Goal: Task Accomplishment & Management: Complete application form

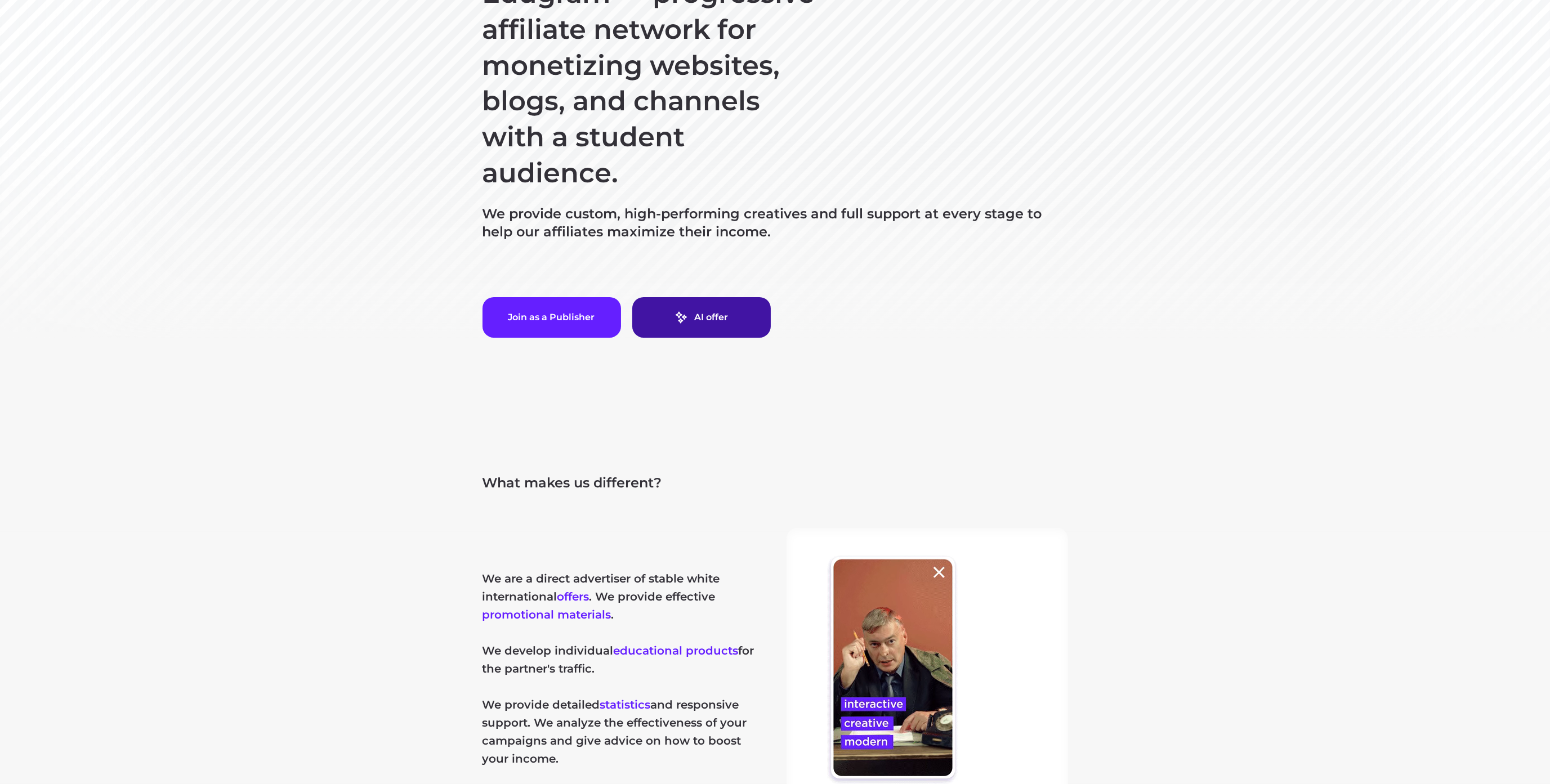
click at [745, 322] on link "AI offer" at bounding box center [701, 317] width 138 height 40
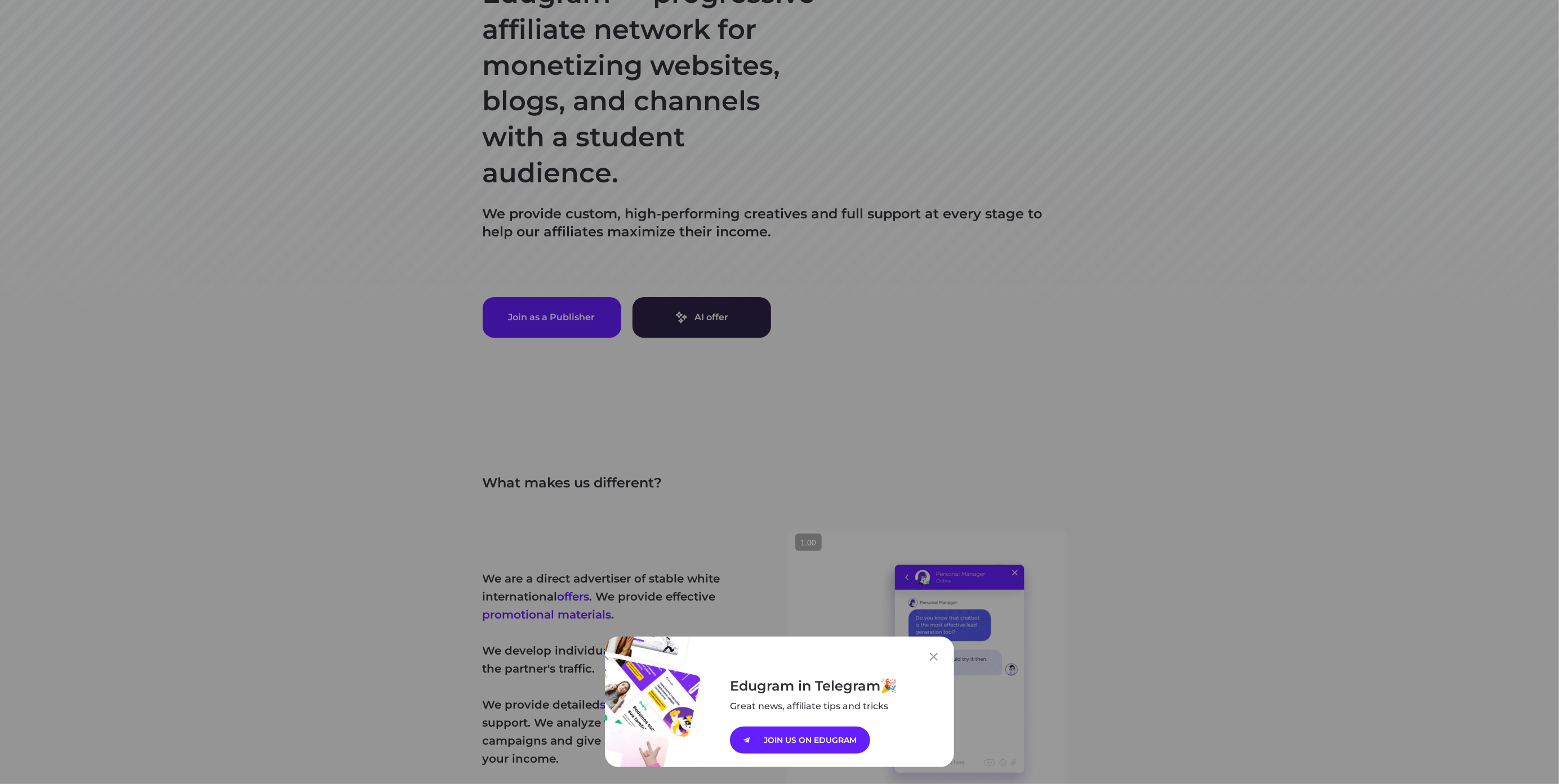
click at [847, 310] on div "Edugram in Telegram Great news, affiliate tips and tricks JOIN US ON EDUGRAM" at bounding box center [780, 392] width 1559 height 784
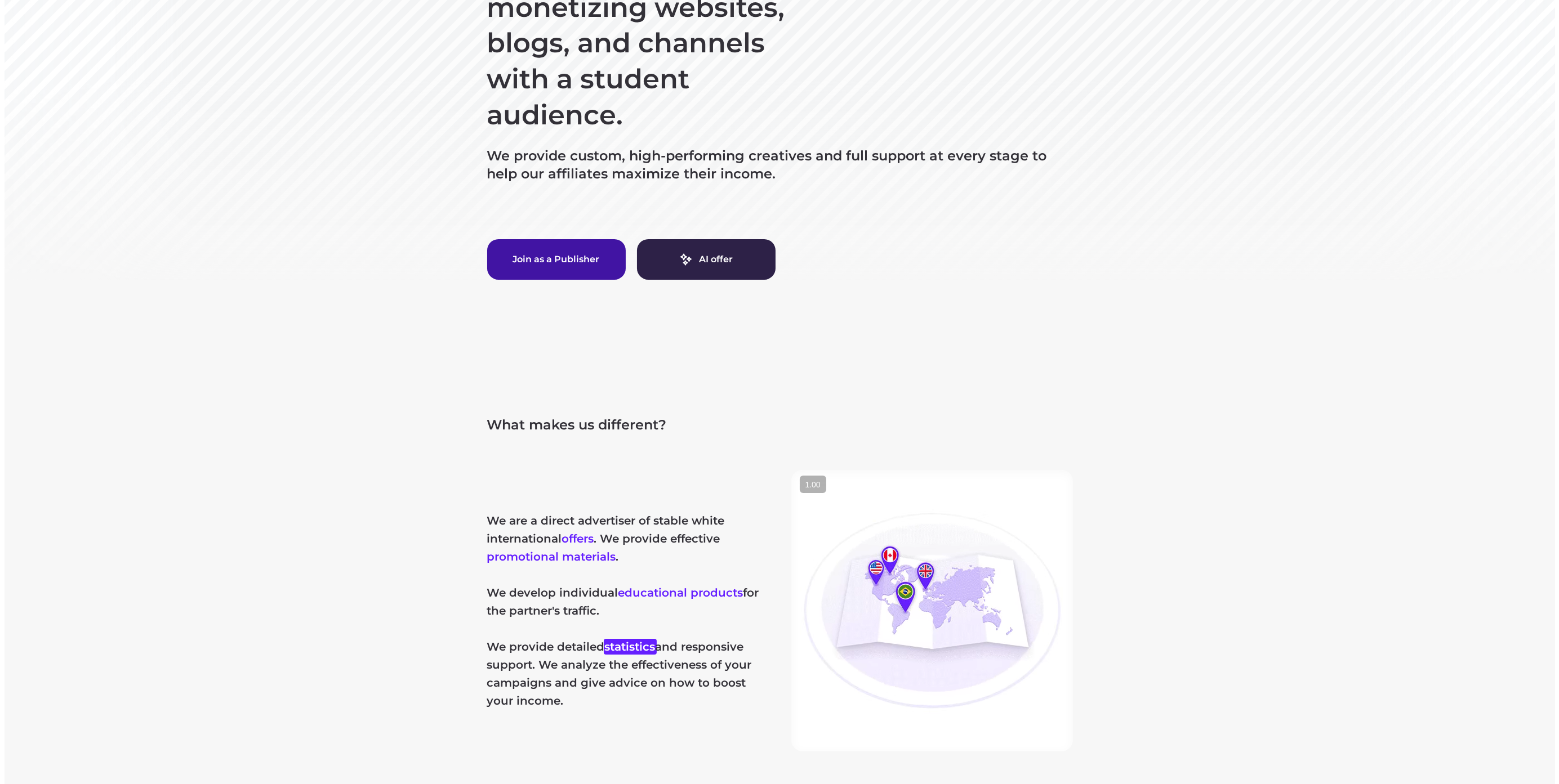
scroll to position [225, 0]
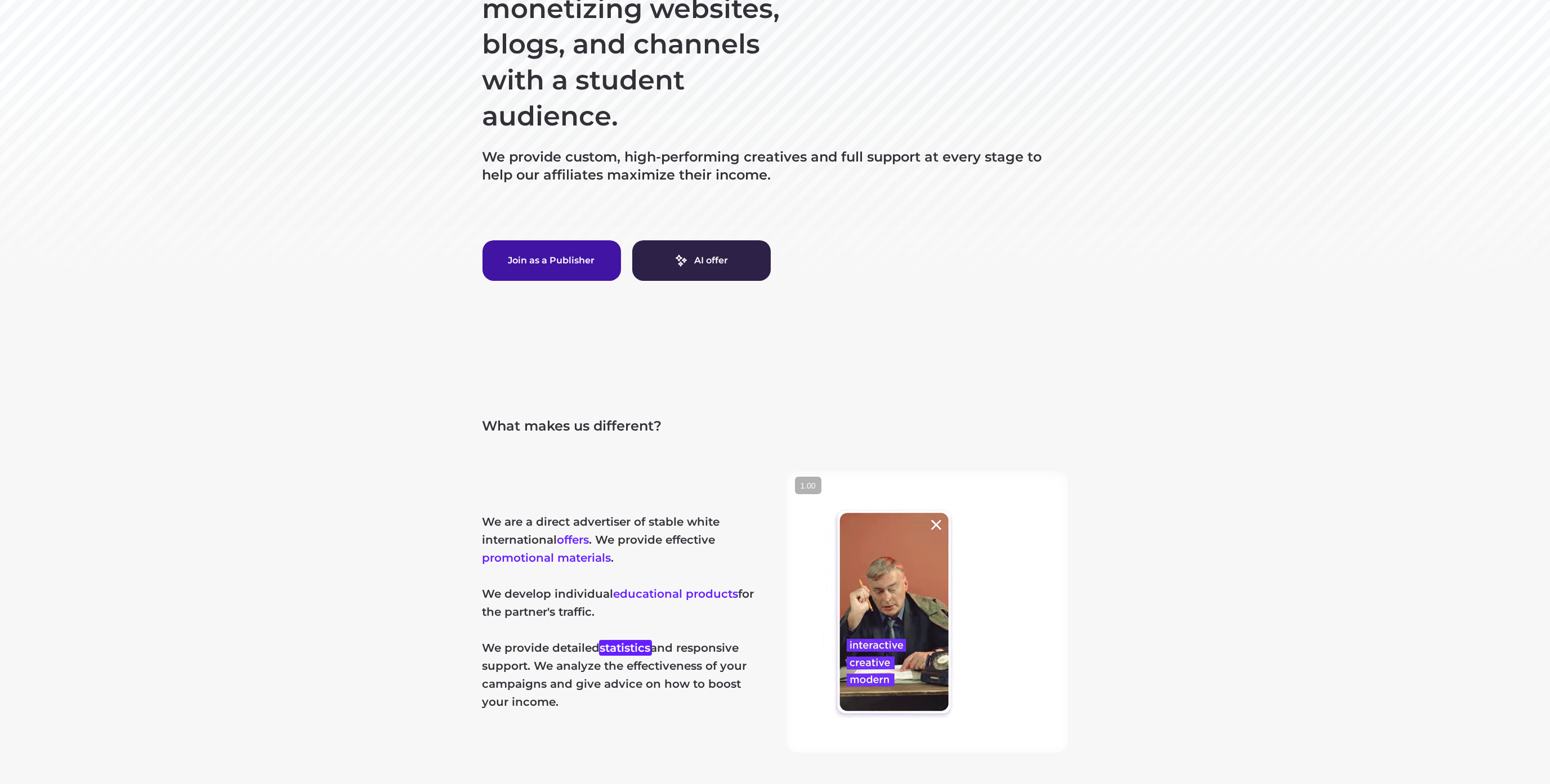
click at [560, 251] on button "Join as a Publisher" at bounding box center [552, 261] width 138 height 40
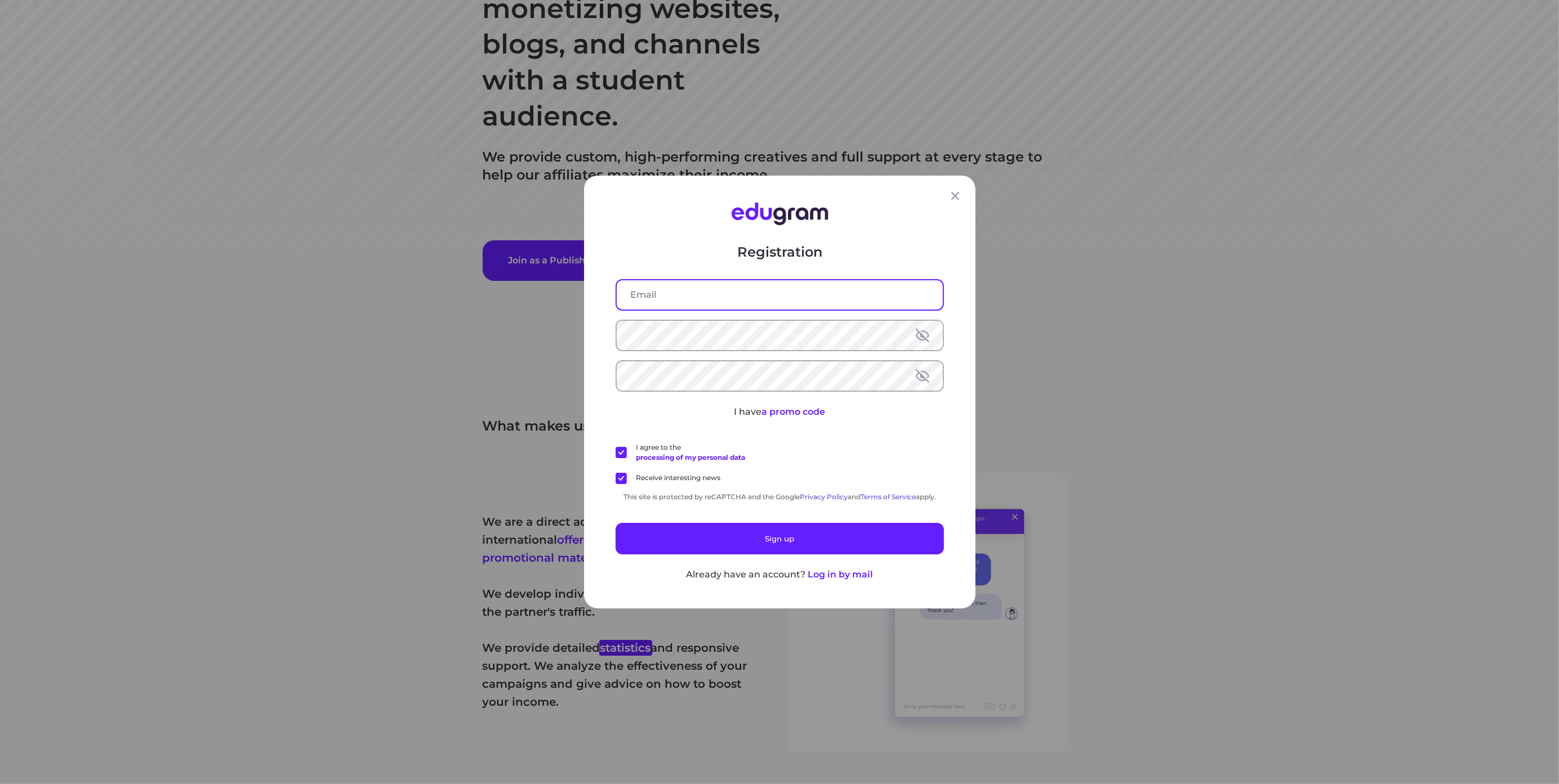
click at [776, 298] on input "text" at bounding box center [780, 295] width 326 height 29
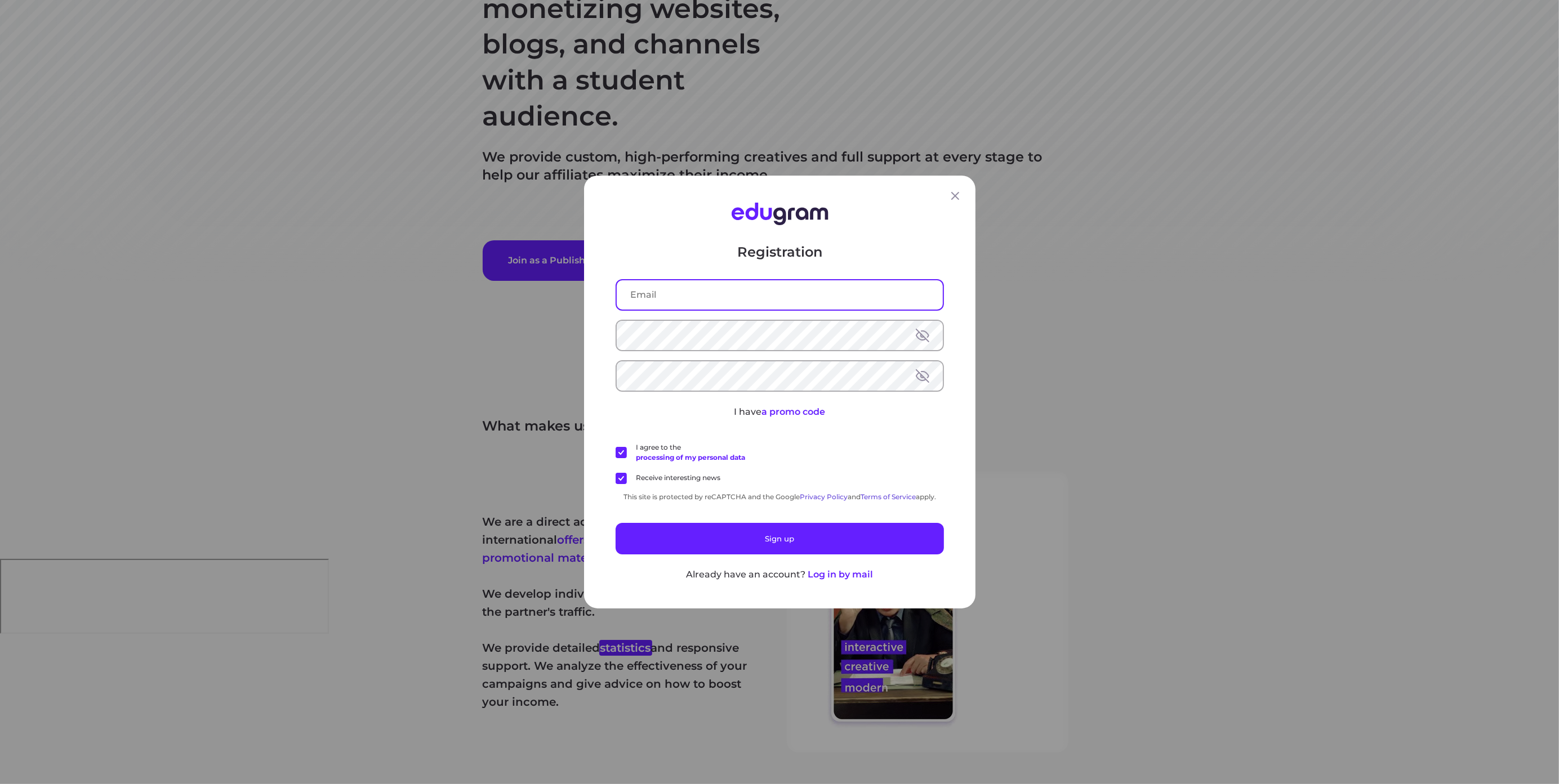
click at [1015, 319] on div "Registration I have a promo code I agree to the processing of my personal data …" at bounding box center [780, 392] width 1559 height 784
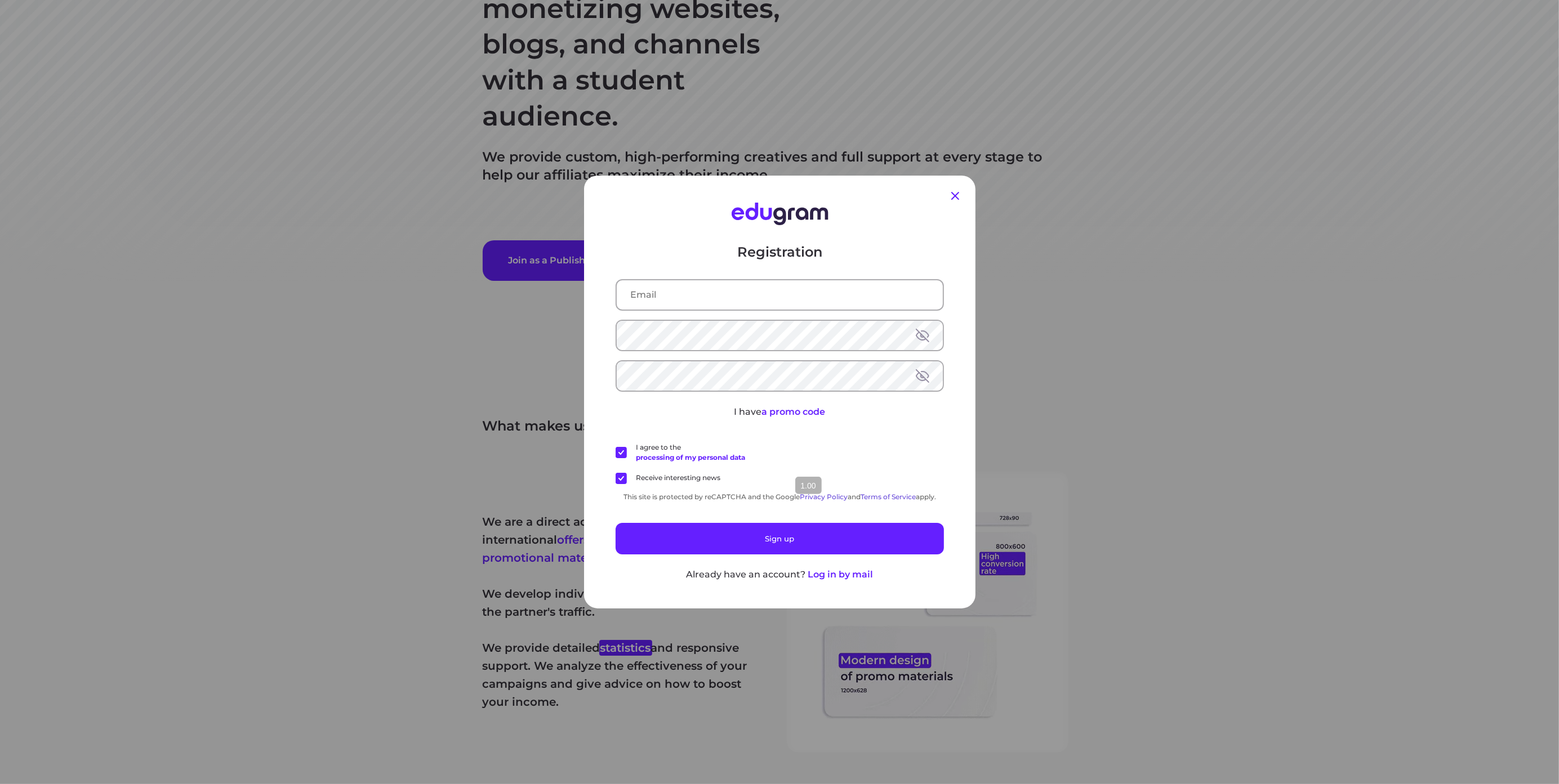
click at [953, 193] on icon at bounding box center [955, 195] width 13 height 13
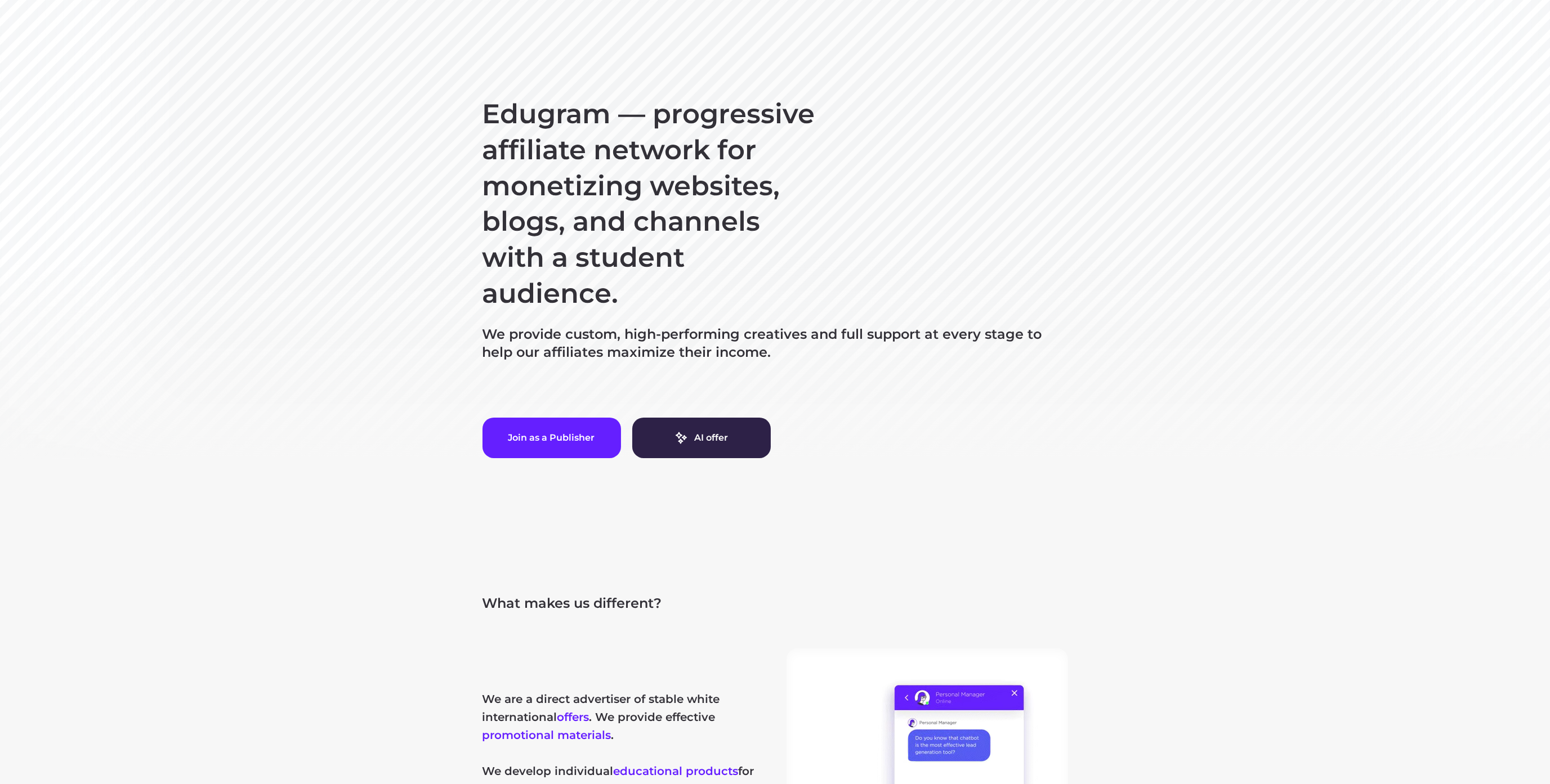
scroll to position [0, 0]
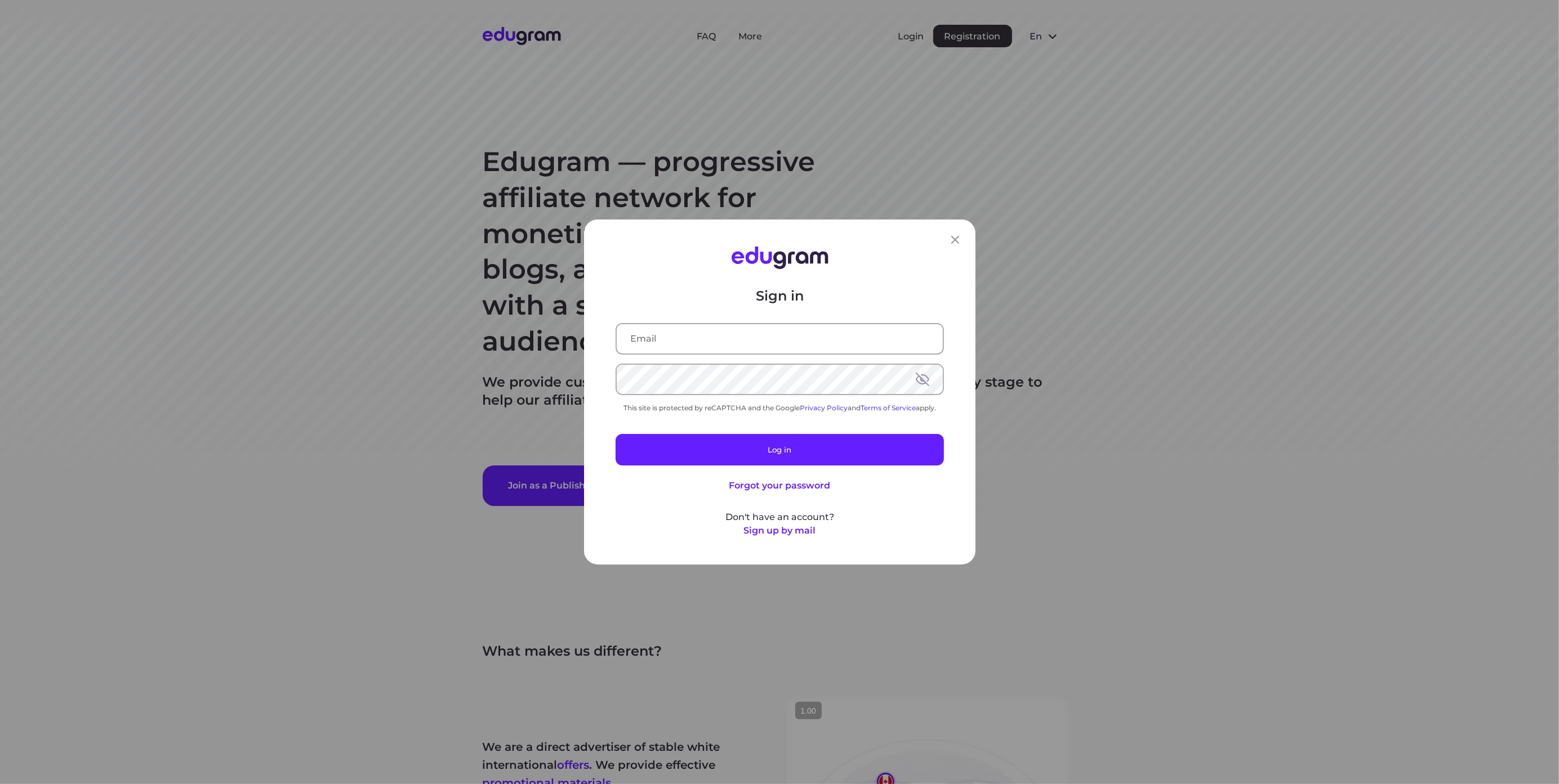
click at [761, 343] on input "text" at bounding box center [780, 339] width 326 height 29
type input "[EMAIL_ADDRESS][DOMAIN_NAME]"
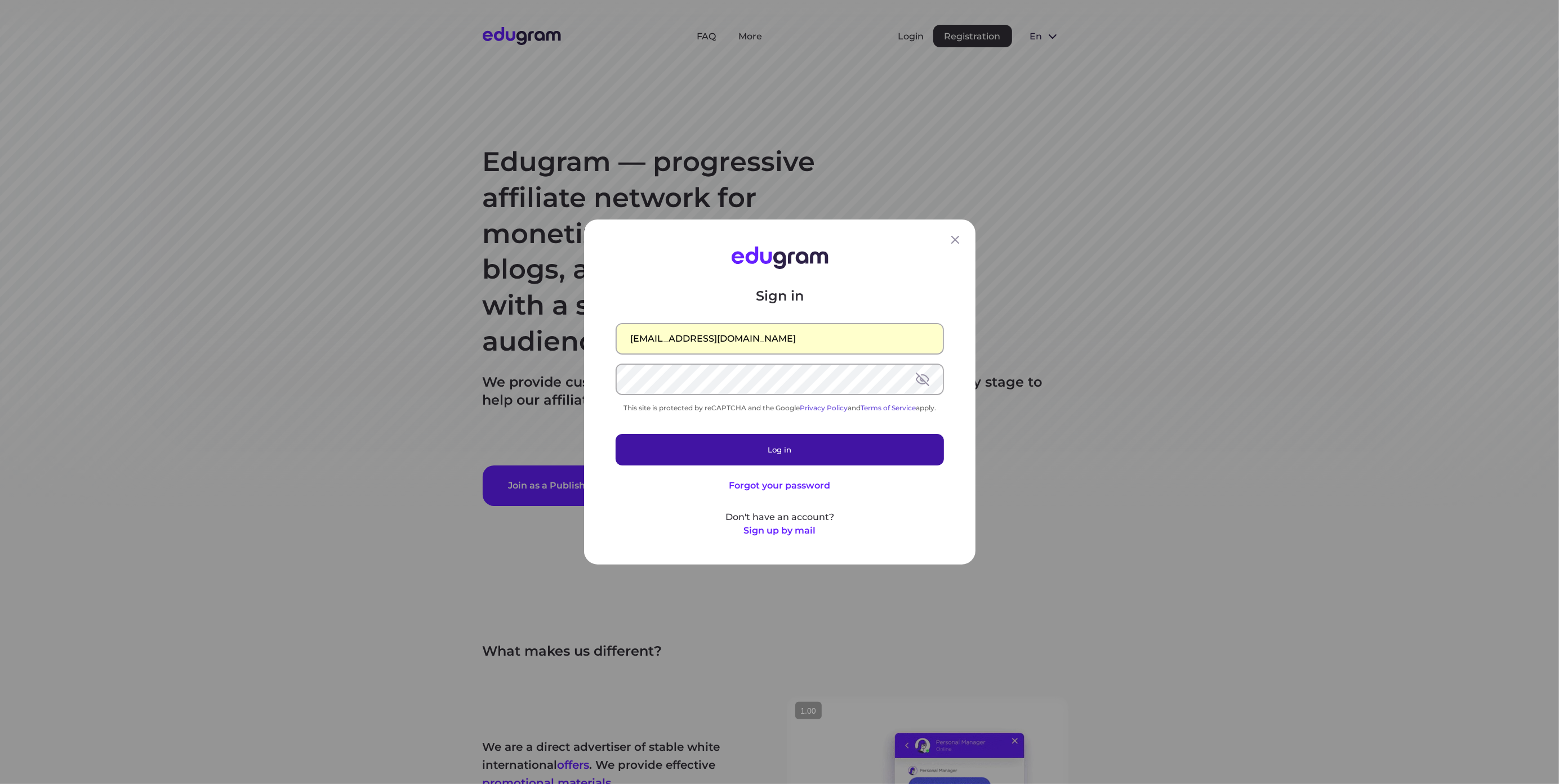
click at [725, 445] on button "Log in" at bounding box center [780, 449] width 329 height 31
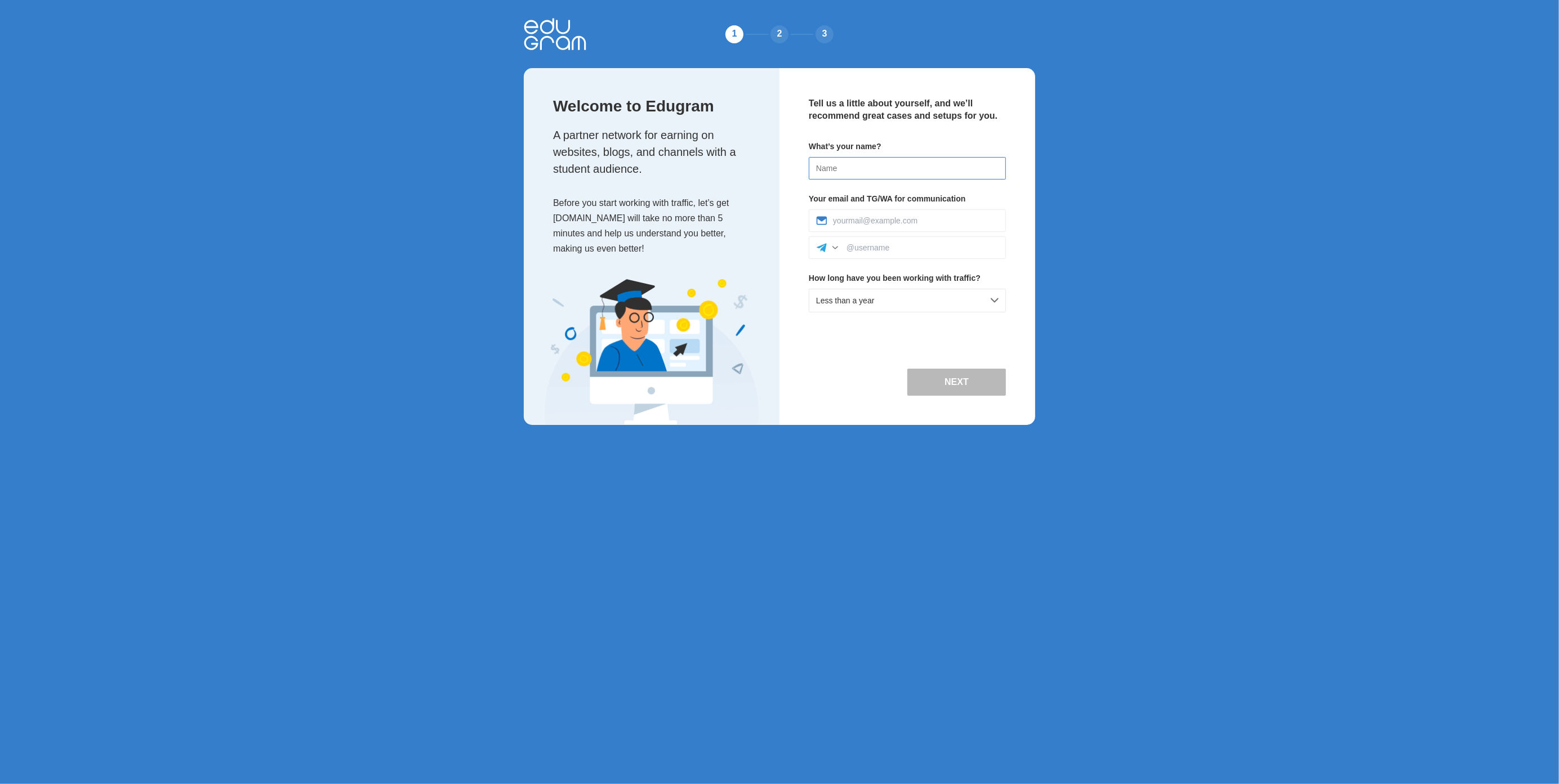
click at [892, 163] on input at bounding box center [907, 168] width 197 height 22
type input "[PERSON_NAME]"
click at [891, 248] on input at bounding box center [922, 248] width 152 height 9
type input "strap888"
click at [935, 292] on div "Less than a year" at bounding box center [907, 301] width 197 height 24
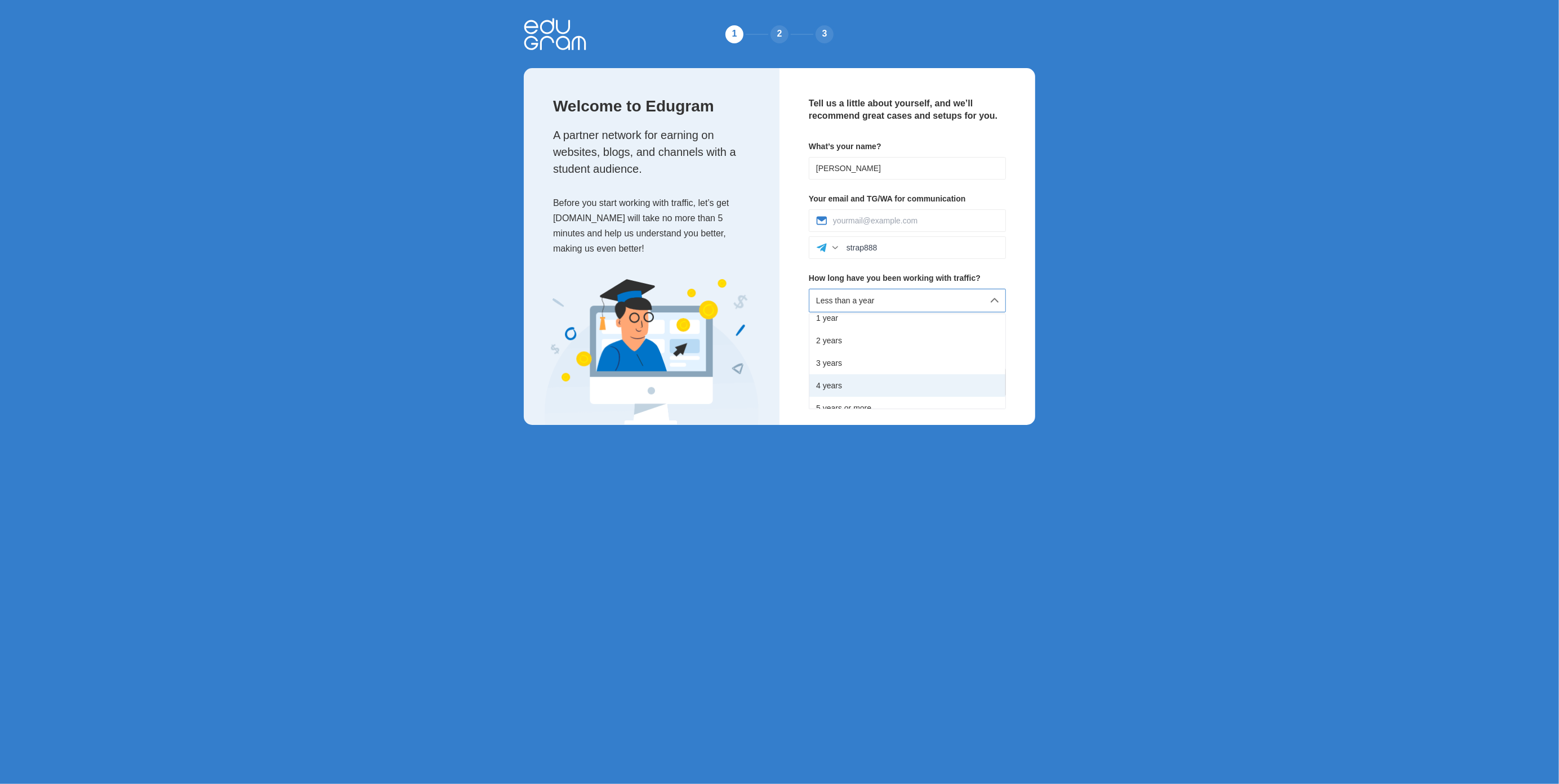
scroll to position [63, 0]
click at [856, 395] on div "5 years or more" at bounding box center [908, 398] width 196 height 22
click at [944, 390] on button "Next" at bounding box center [957, 382] width 99 height 27
click at [899, 225] on div at bounding box center [907, 221] width 197 height 22
click at [903, 220] on input at bounding box center [916, 221] width 166 height 9
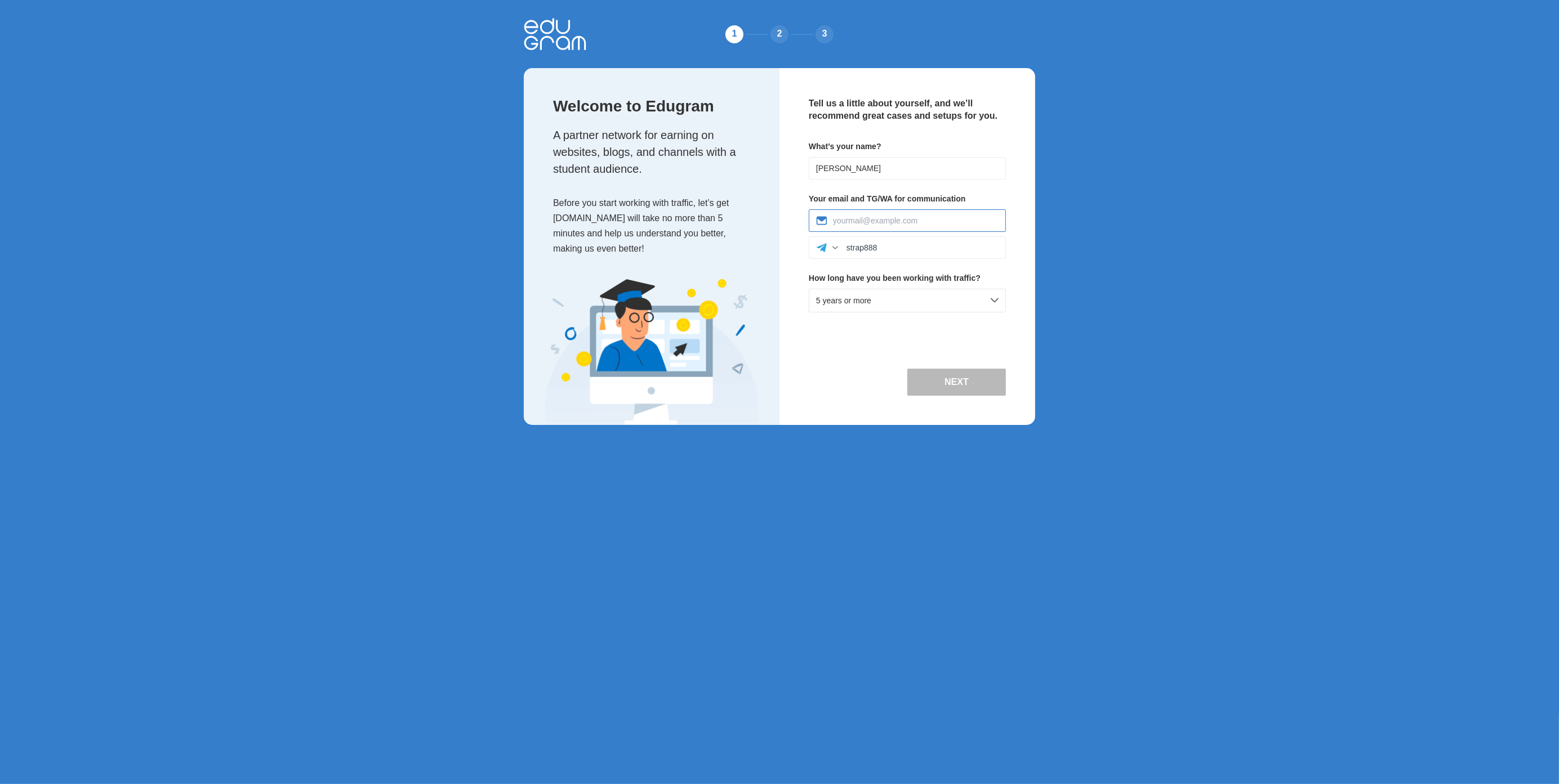
type input "[EMAIL_ADDRESS][DOMAIN_NAME]"
click at [952, 375] on button "Next" at bounding box center [957, 382] width 99 height 27
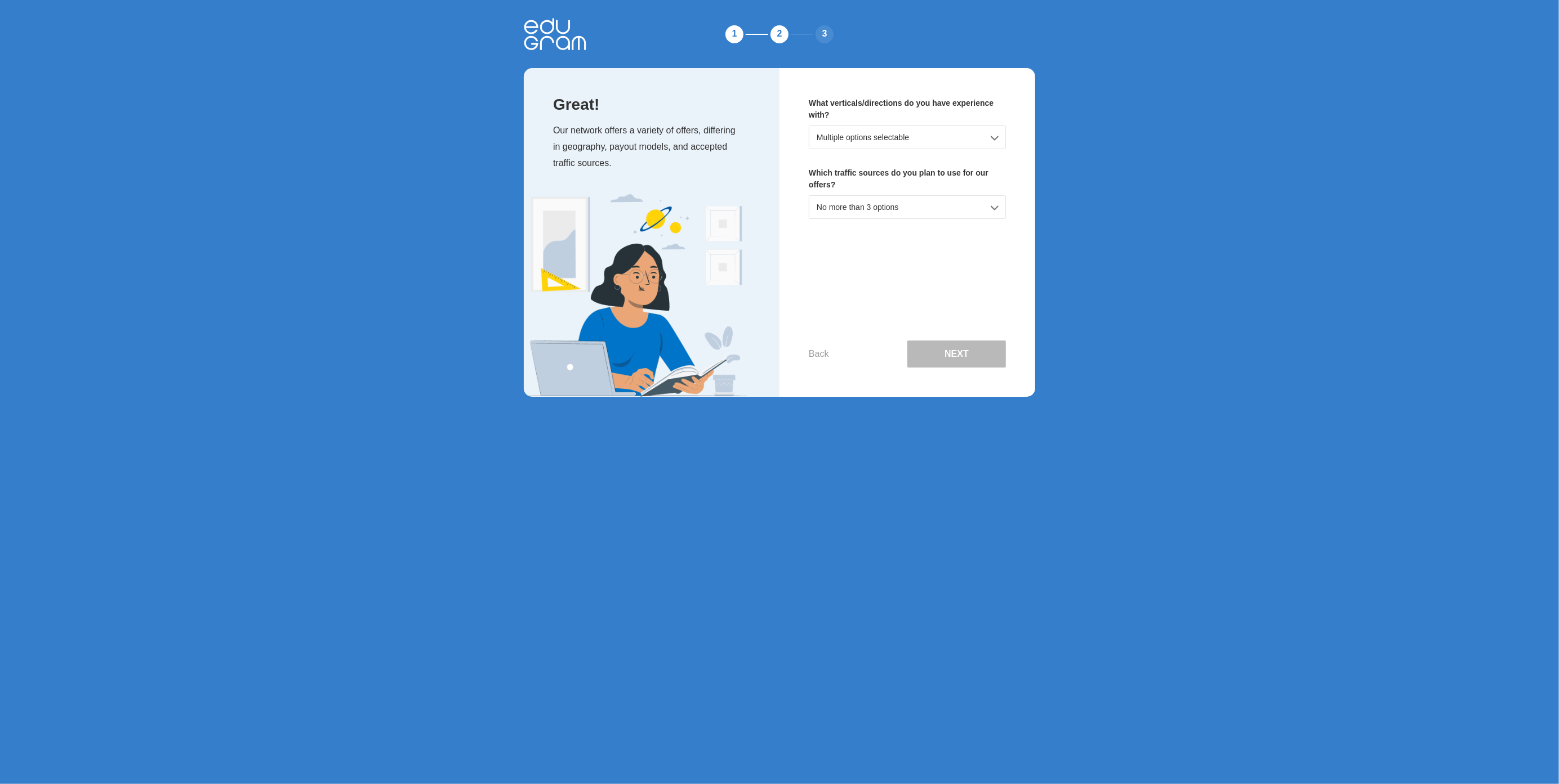
click at [885, 140] on div "Multiple options selectable" at bounding box center [907, 137] width 197 height 24
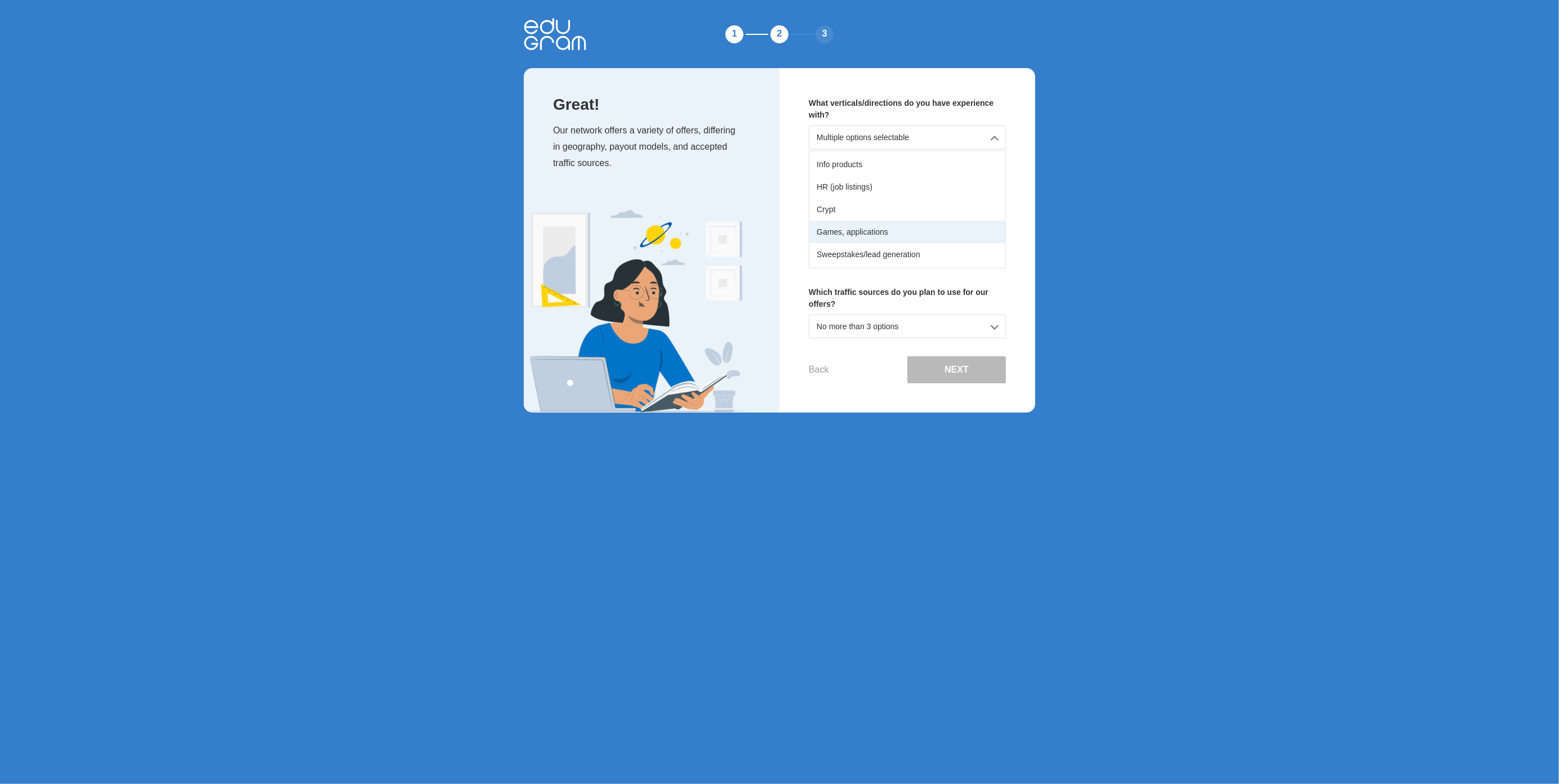
scroll to position [142, 0]
click at [899, 179] on div "Educational services, essays, writing" at bounding box center [908, 178] width 196 height 22
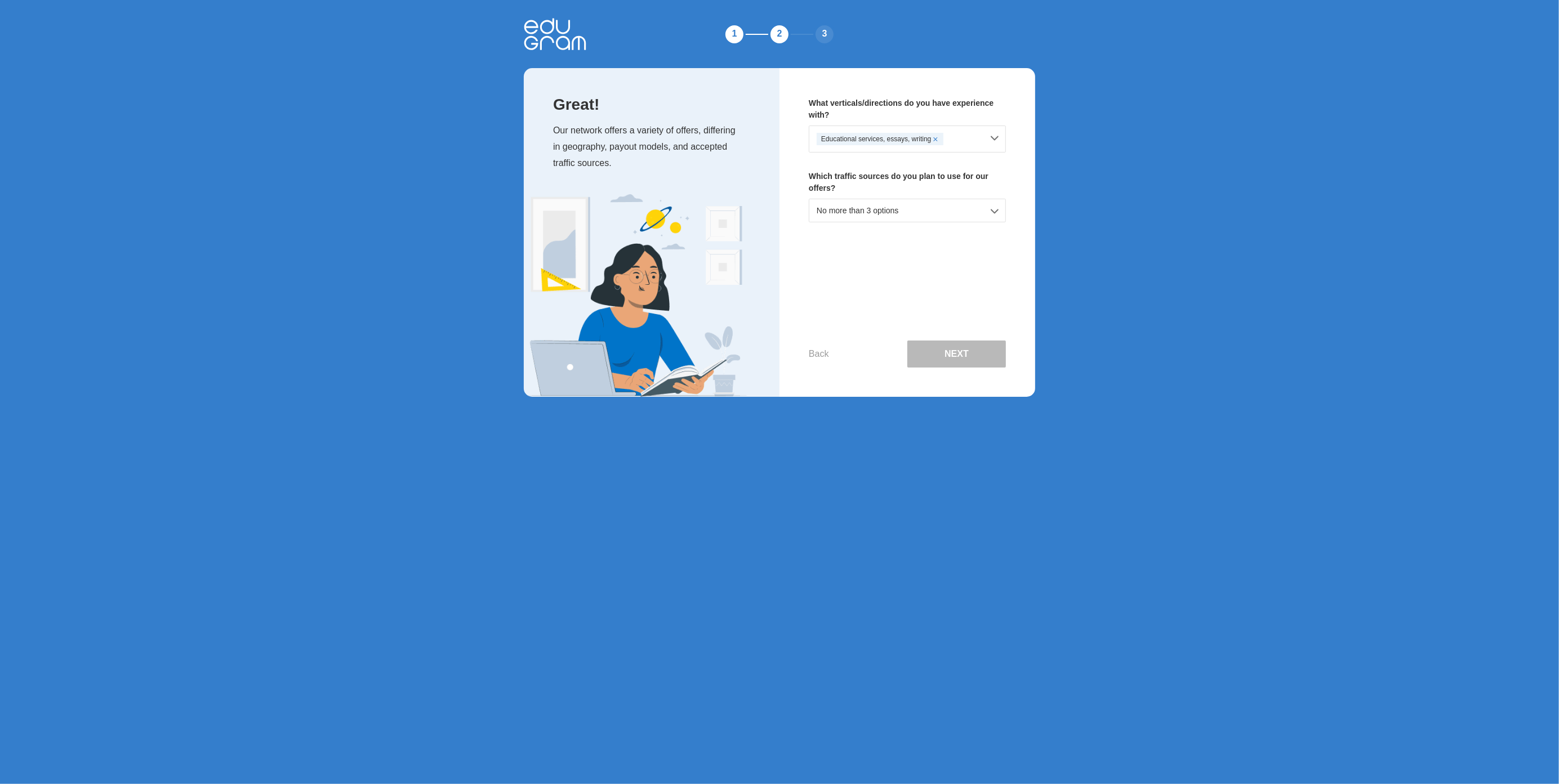
click at [878, 212] on div "No more than 3 options" at bounding box center [907, 211] width 197 height 24
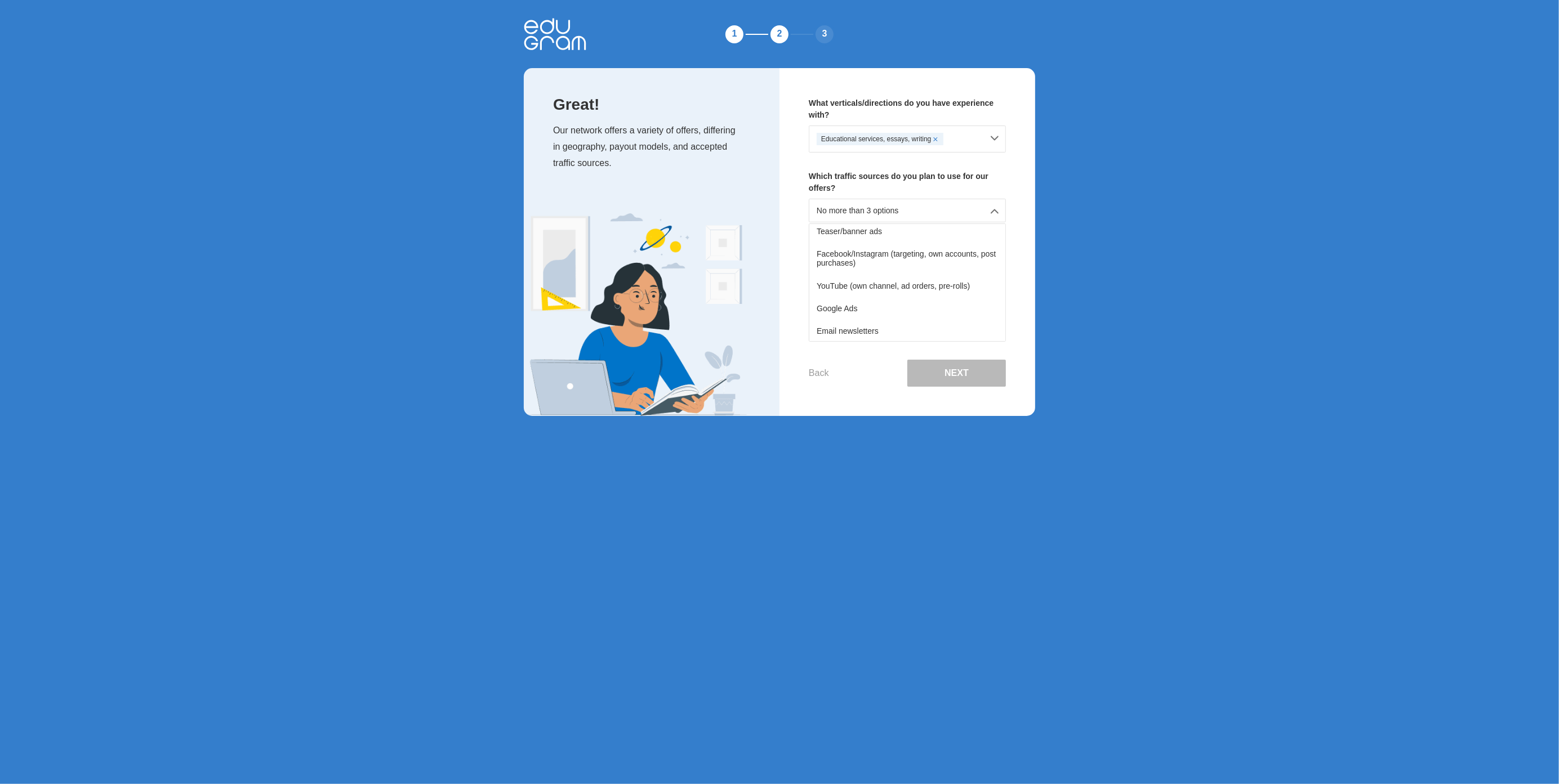
scroll to position [56, 0]
click at [895, 255] on div "Facebook/Instagram (targeting, own accounts, post purchases)" at bounding box center [908, 250] width 196 height 31
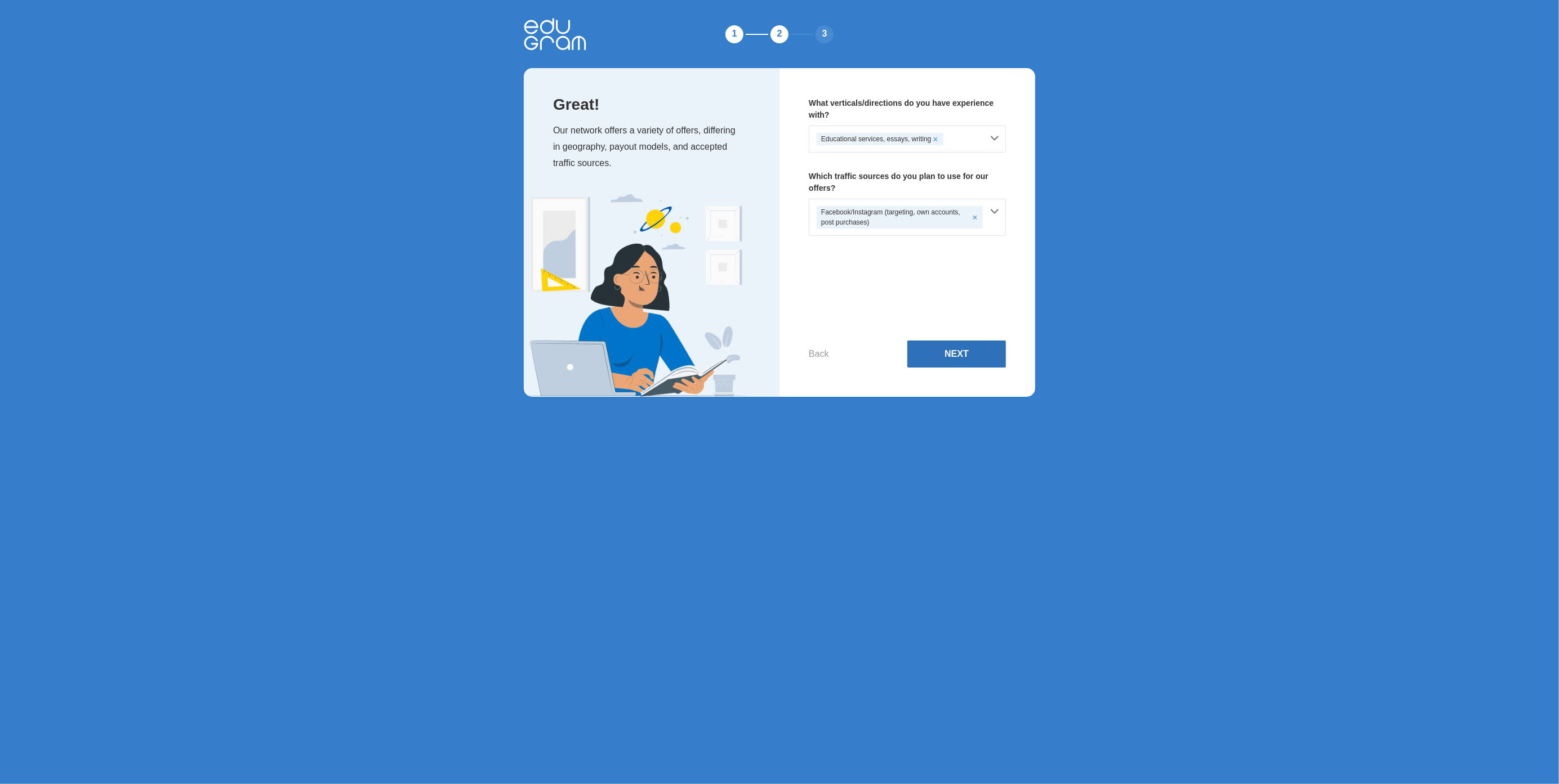
click at [955, 353] on button "Next" at bounding box center [957, 354] width 99 height 27
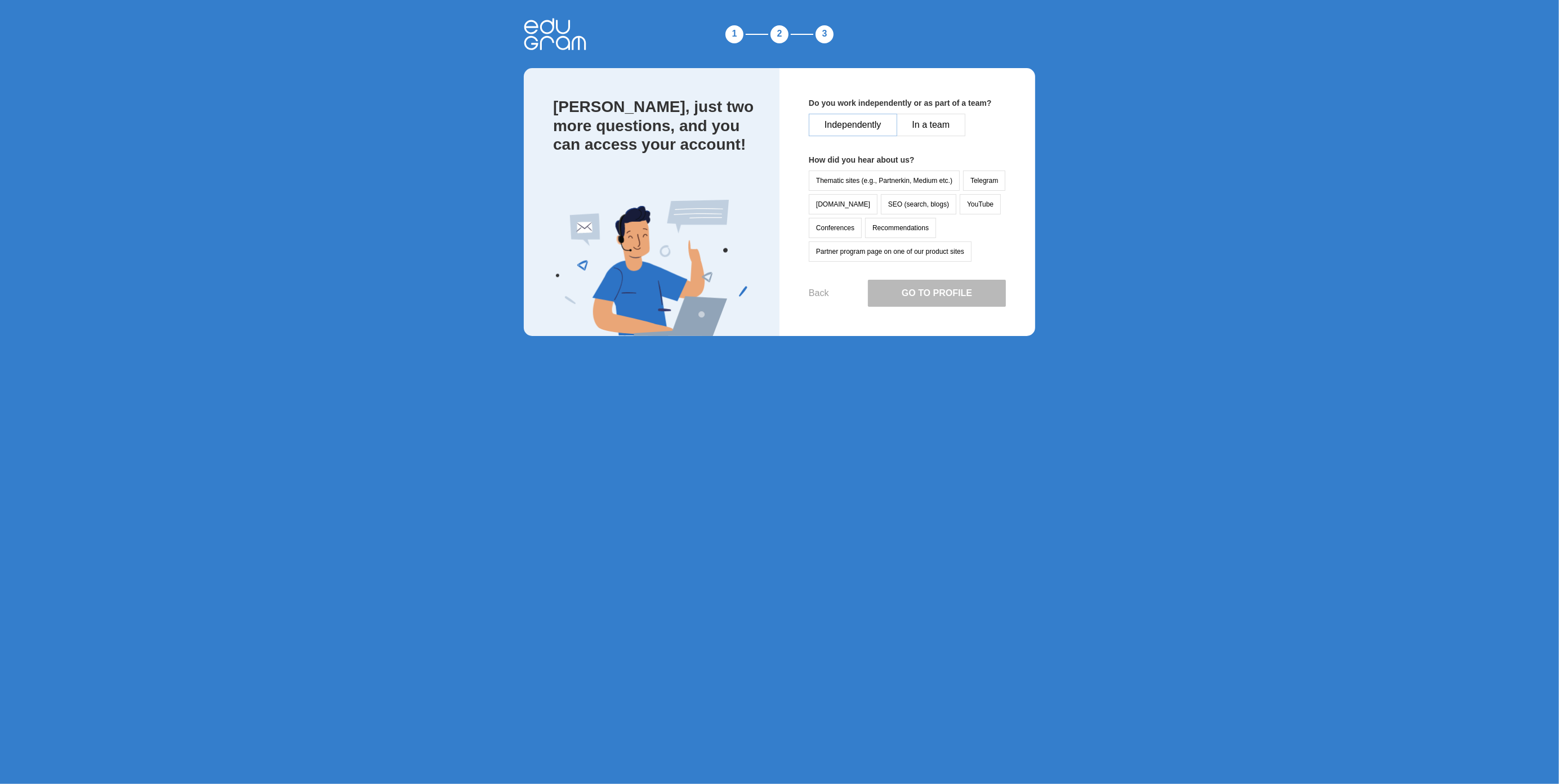
click at [867, 125] on button "Independently" at bounding box center [853, 125] width 88 height 22
click at [929, 129] on button "In a team" at bounding box center [931, 125] width 70 height 22
click at [915, 300] on button "Go to Profile" at bounding box center [937, 293] width 138 height 27
click at [983, 182] on button "Telegram" at bounding box center [984, 180] width 42 height 20
click at [915, 295] on button "Go to Profile" at bounding box center [937, 293] width 138 height 27
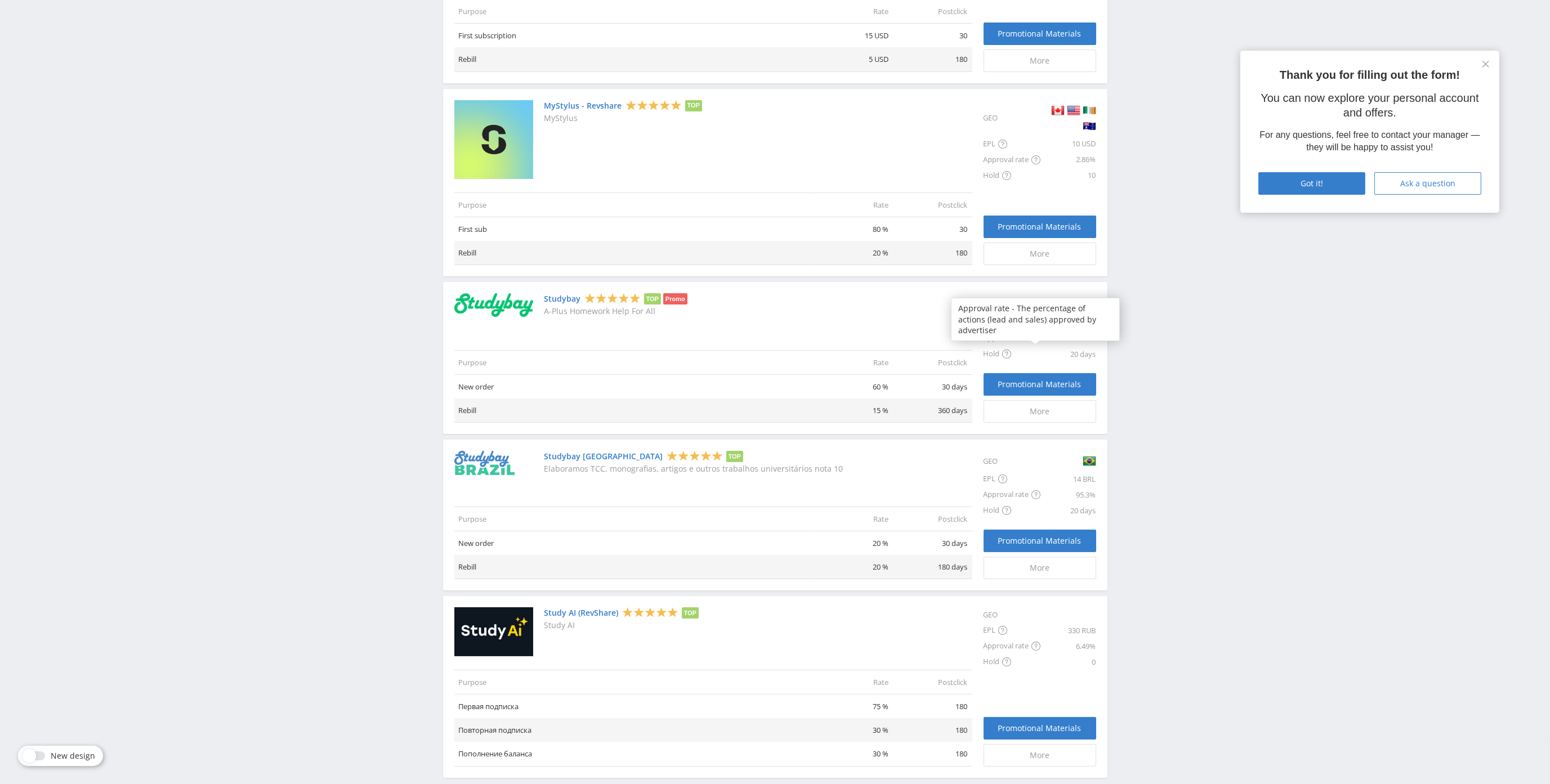
scroll to position [171, 0]
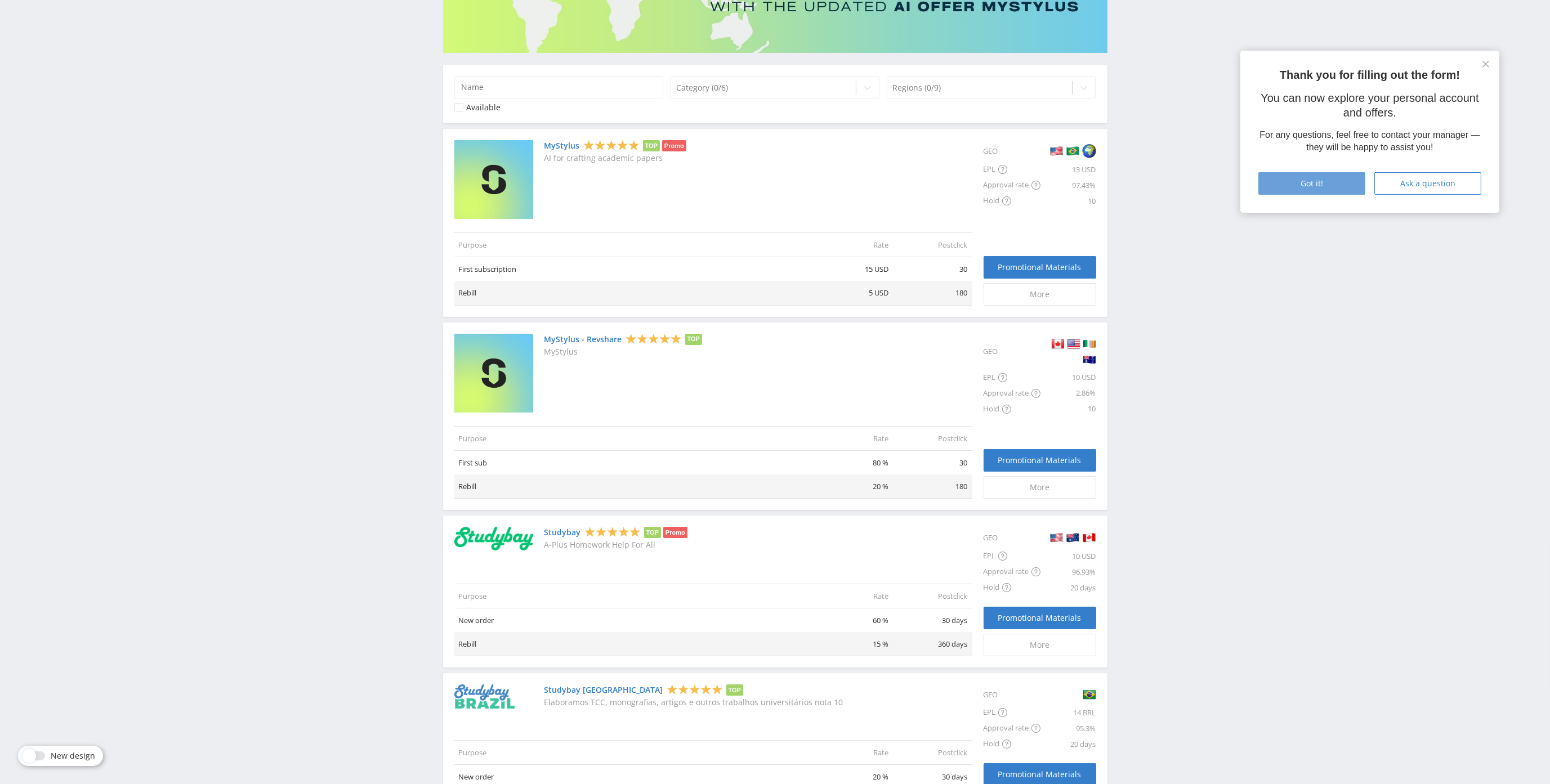
click at [1309, 179] on span "Got it!" at bounding box center [1312, 183] width 22 height 9
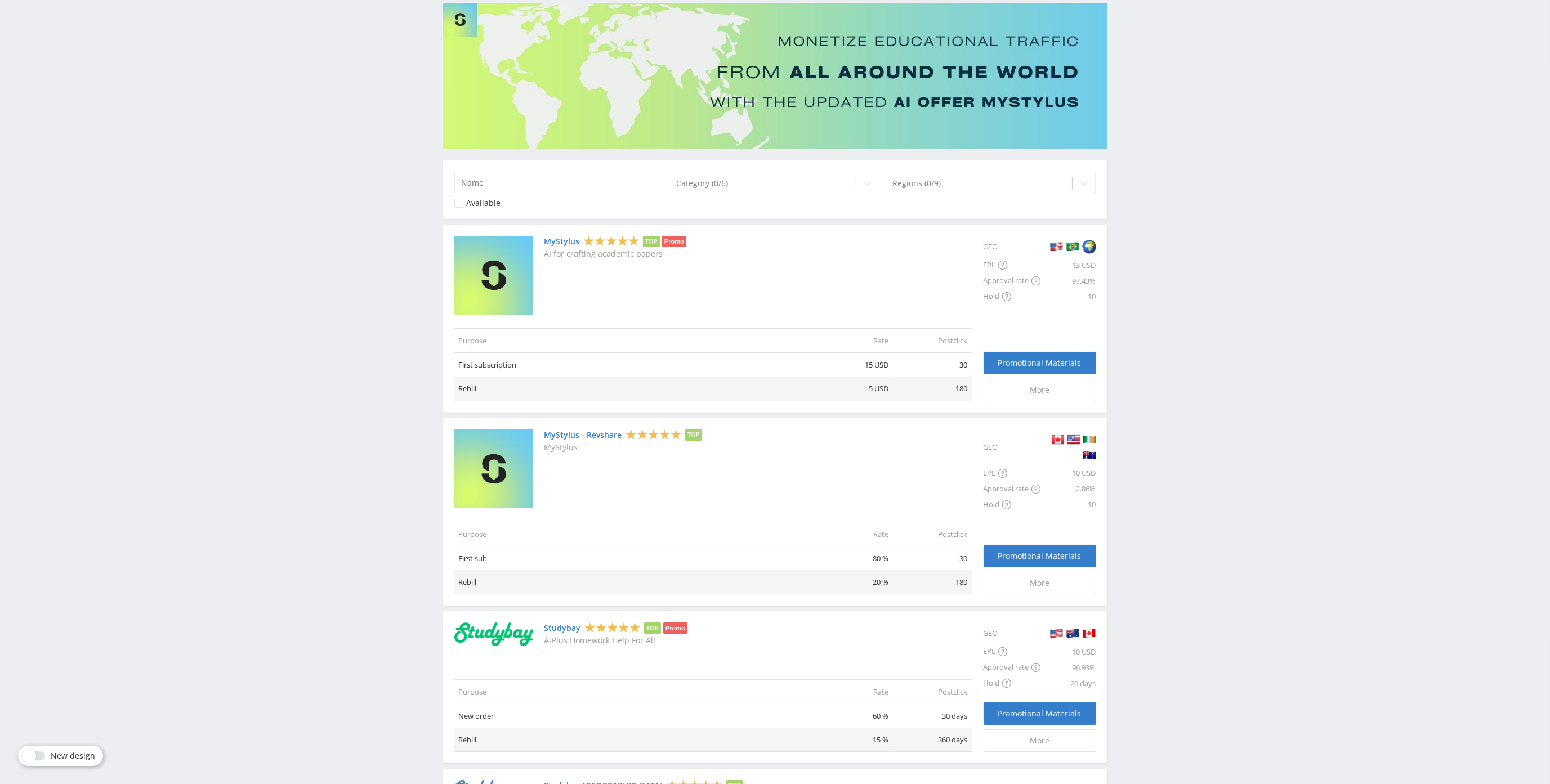
scroll to position [58, 0]
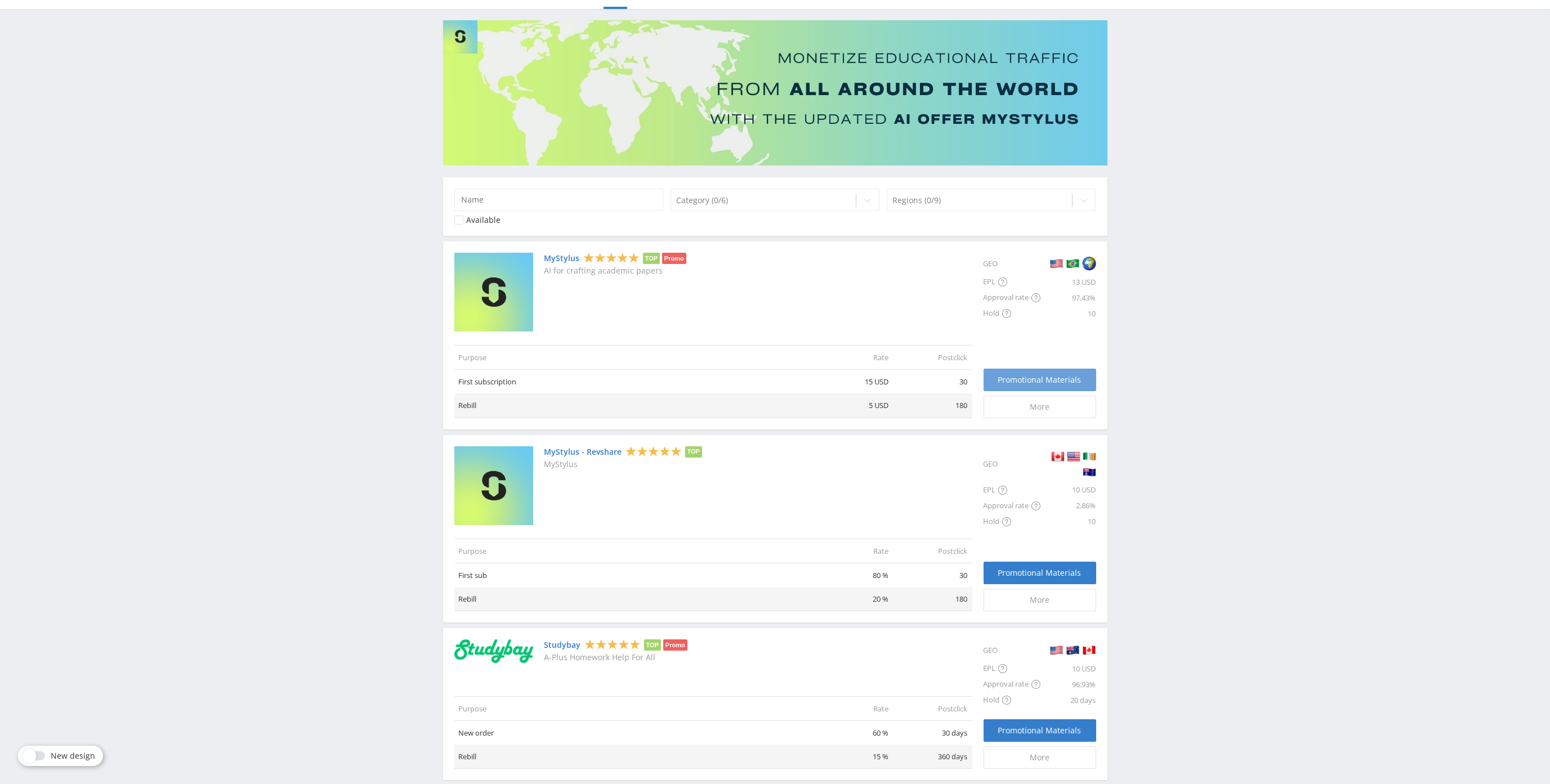
click at [1043, 385] on link "Promotional Materials" at bounding box center [1040, 380] width 113 height 22
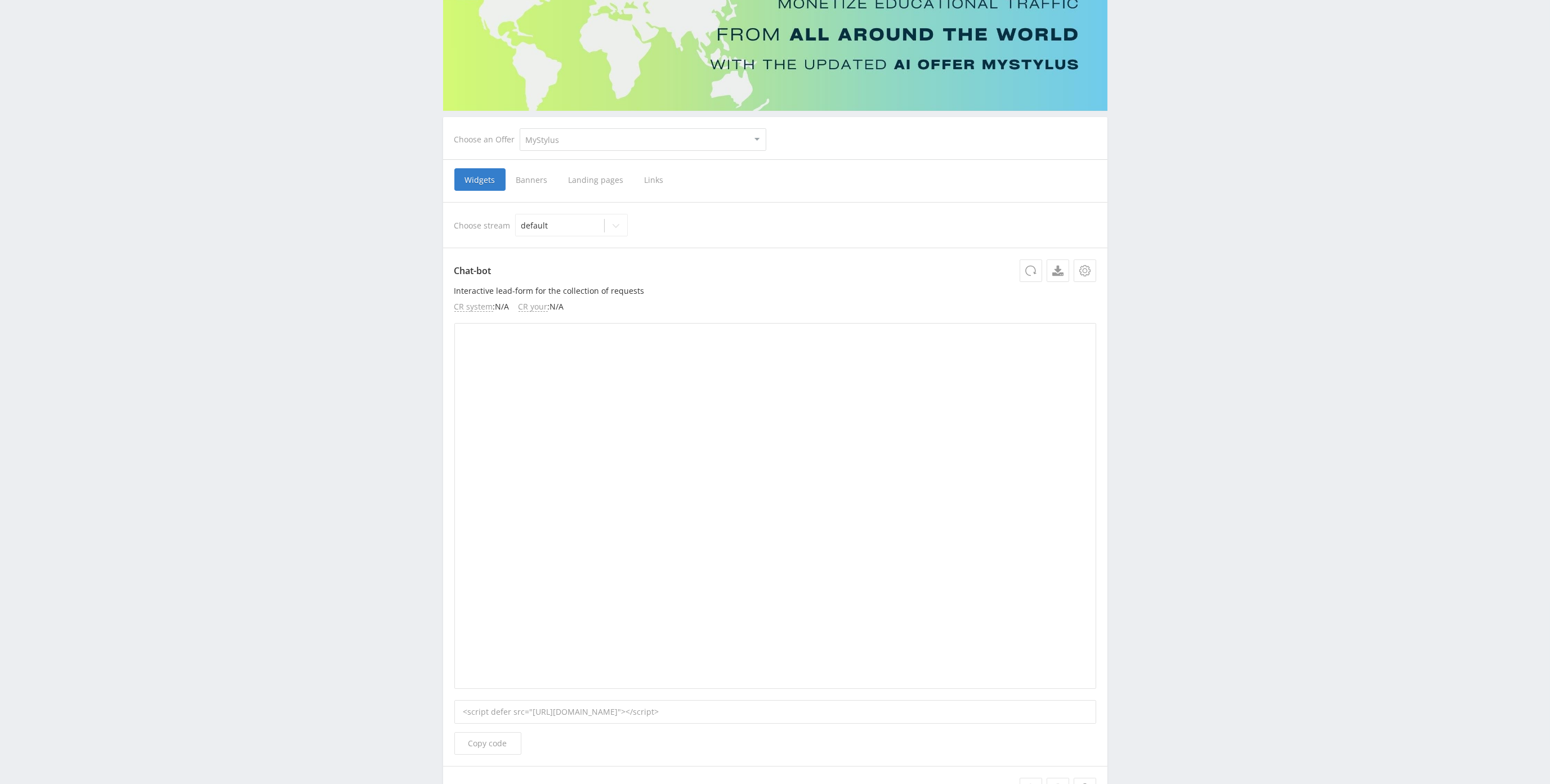
scroll to position [113, 0]
click at [650, 182] on span "Links" at bounding box center [654, 180] width 40 height 22
click at [0, 0] on input "Links" at bounding box center [0, 0] width 0 height 0
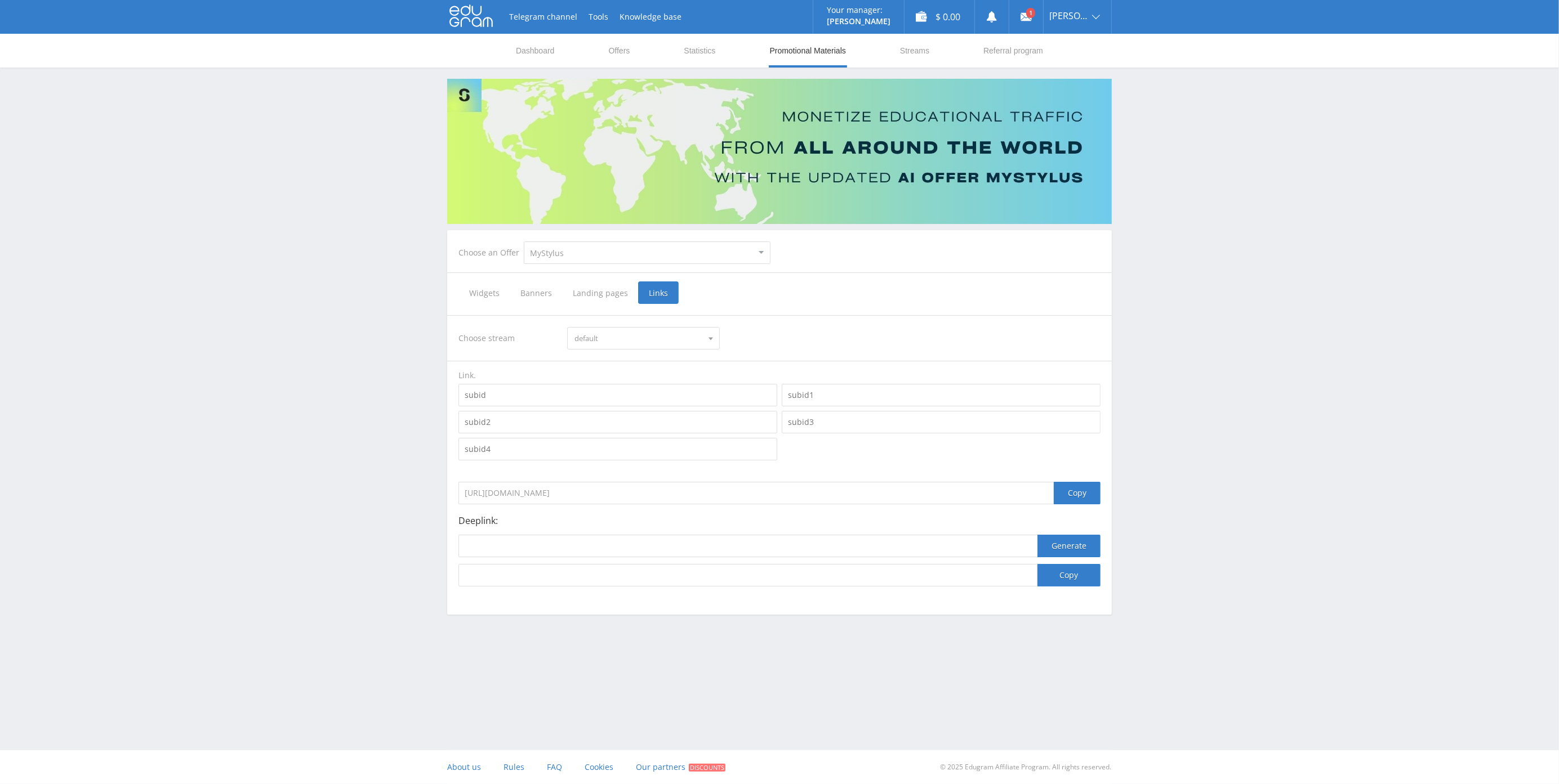
click at [573, 254] on select "MyStylus MyStylus - Revshare Studybay Studybay Brazil Study AI (RevShare)" at bounding box center [647, 253] width 246 height 22
click at [575, 253] on select "MyStylus MyStylus - Revshare Studybay Studybay Brazil Study AI (RevShare)" at bounding box center [647, 253] width 246 height 22
drag, startPoint x: 526, startPoint y: 412, endPoint x: 523, endPoint y: 401, distance: 11.4
click at [526, 411] on input at bounding box center [618, 422] width 319 height 22
click at [523, 401] on input at bounding box center [618, 395] width 319 height 22
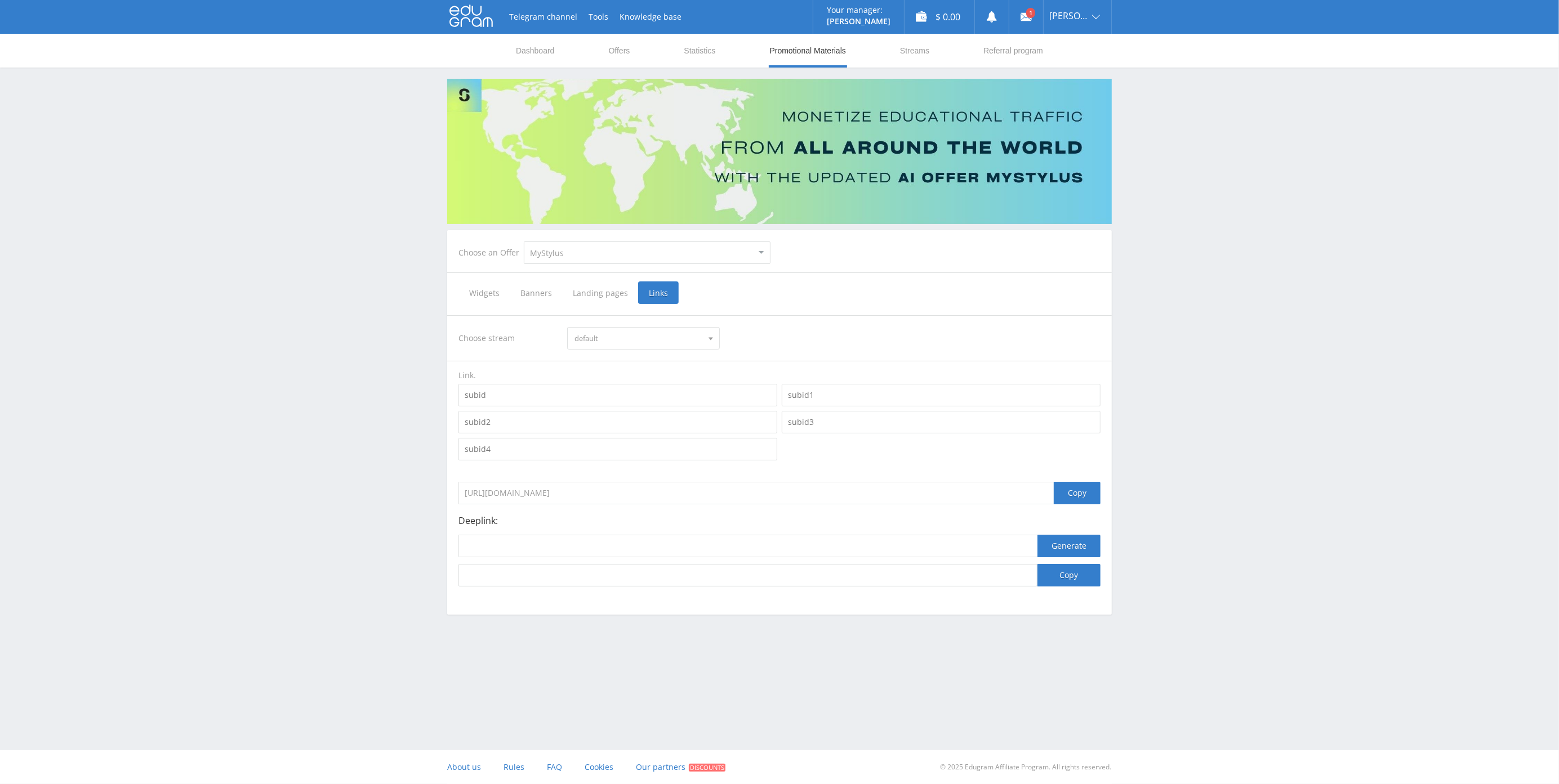
click at [612, 332] on span "default" at bounding box center [638, 338] width 127 height 22
click at [610, 338] on span "default" at bounding box center [638, 338] width 127 height 22
drag, startPoint x: 642, startPoint y: 497, endPoint x: 457, endPoint y: 495, distance: 185.0
click at [440, 497] on div "Telegram channel Tools Knowledge base Your manager: Alex Alex Online @edugram_s…" at bounding box center [780, 338] width 1559 height 677
